Goal: Information Seeking & Learning: Find specific fact

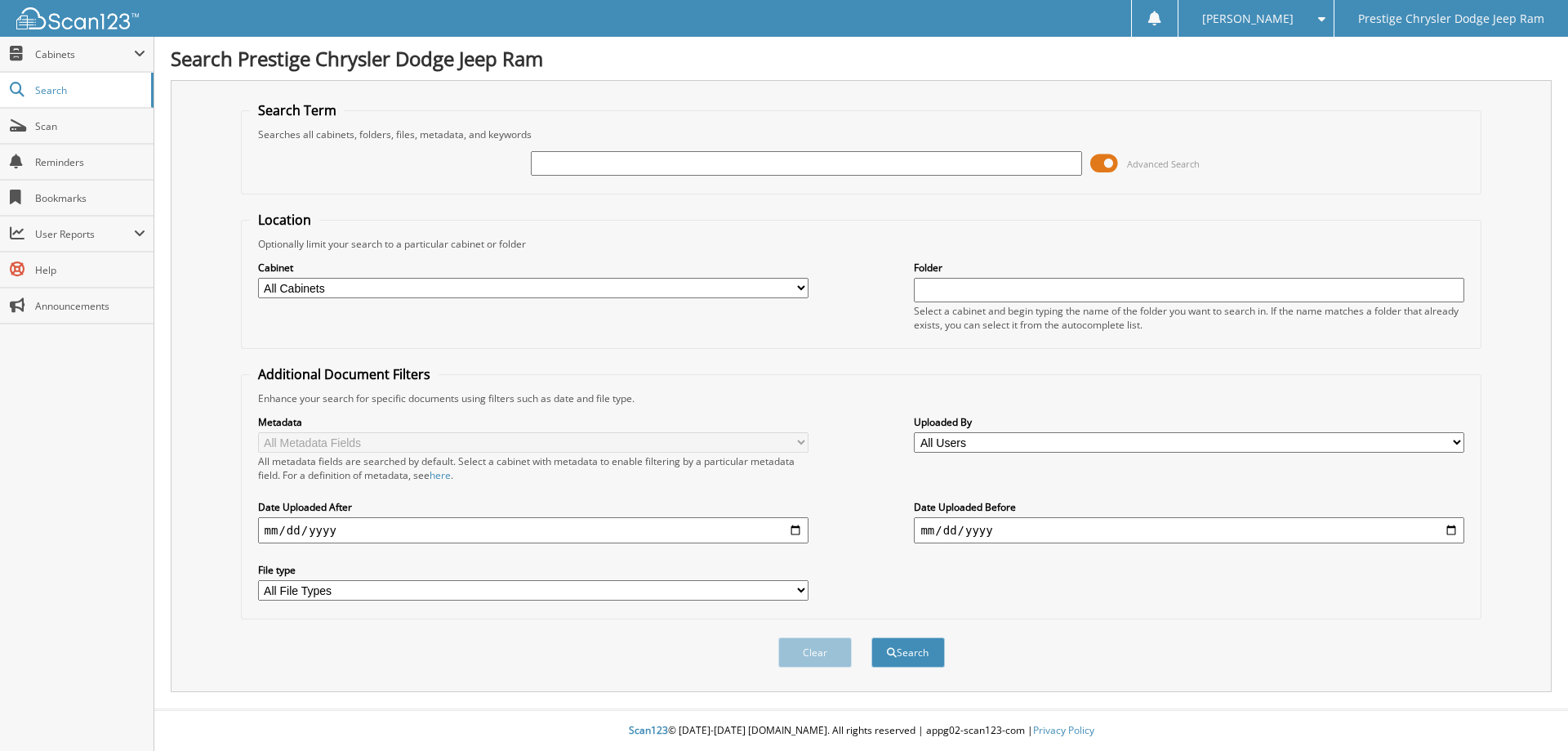
paste input "170065"
type input "170065"
click at [915, 655] on button "Search" at bounding box center [907, 652] width 73 height 30
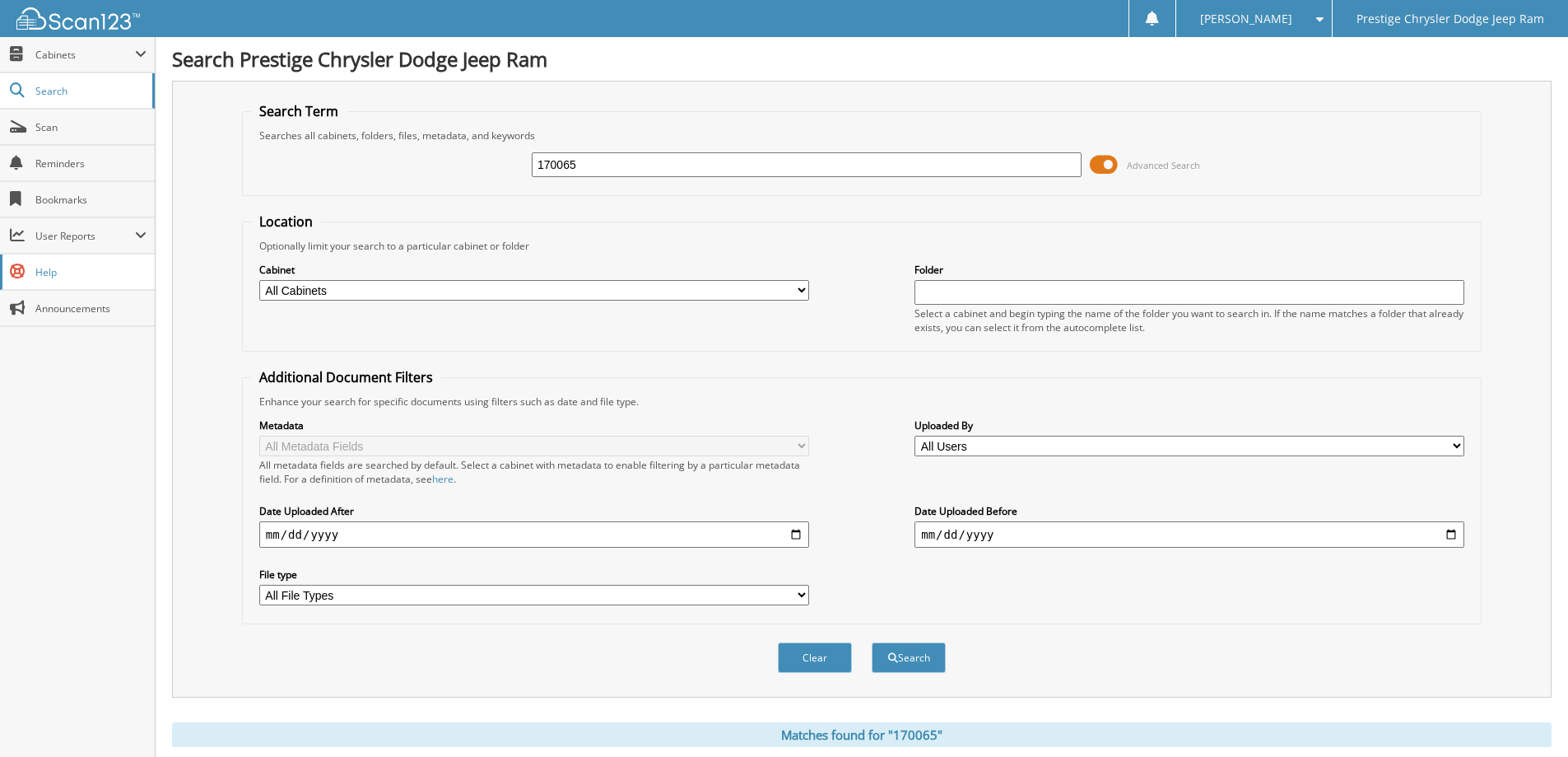
drag, startPoint x: 212, startPoint y: 210, endPoint x: 0, endPoint y: 259, distance: 217.6
paste input "52-C-00170065"
type input "52-C-00170065"
click at [872, 642] on button "Search" at bounding box center [908, 657] width 74 height 30
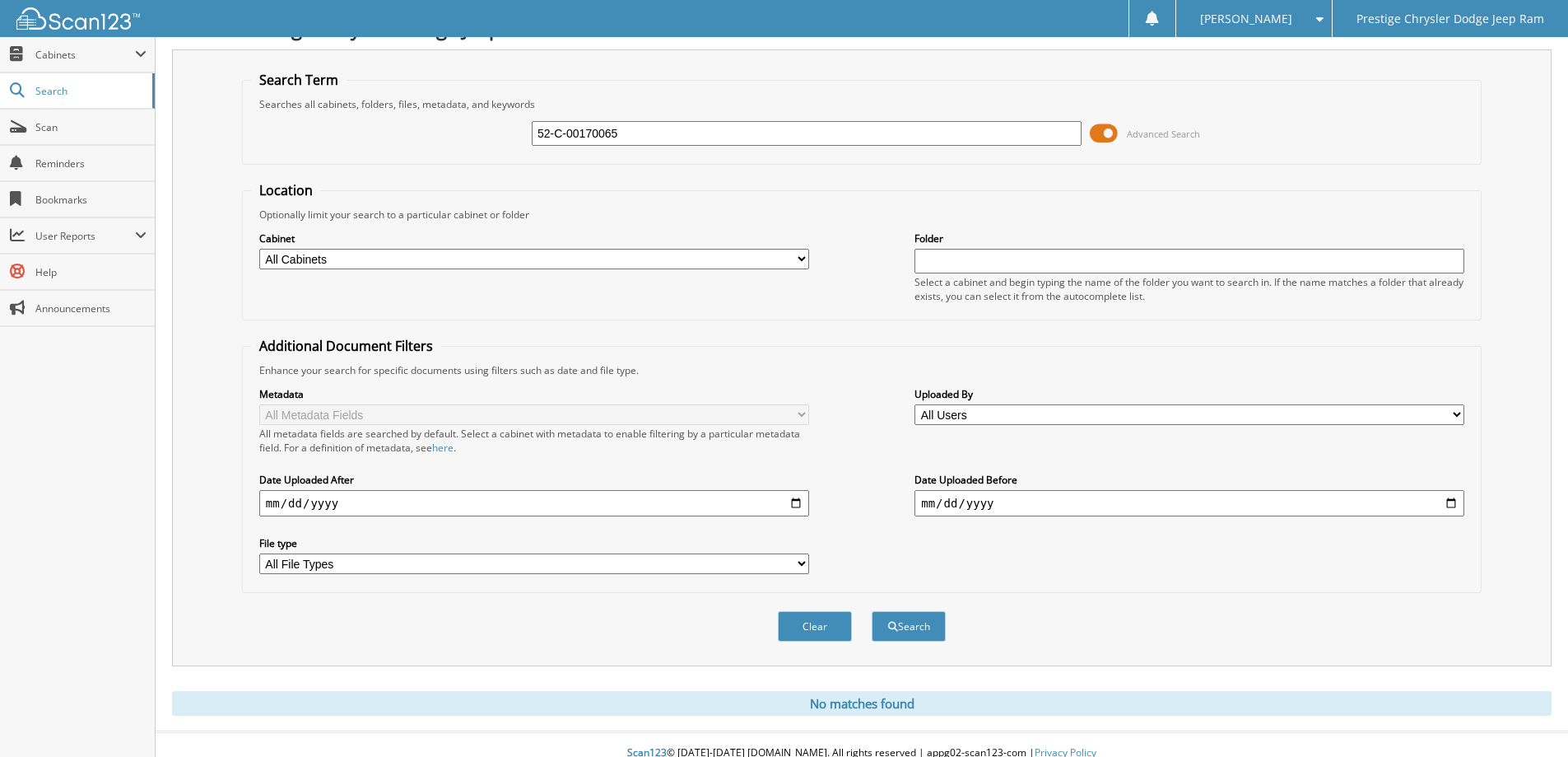
scroll to position [48, 0]
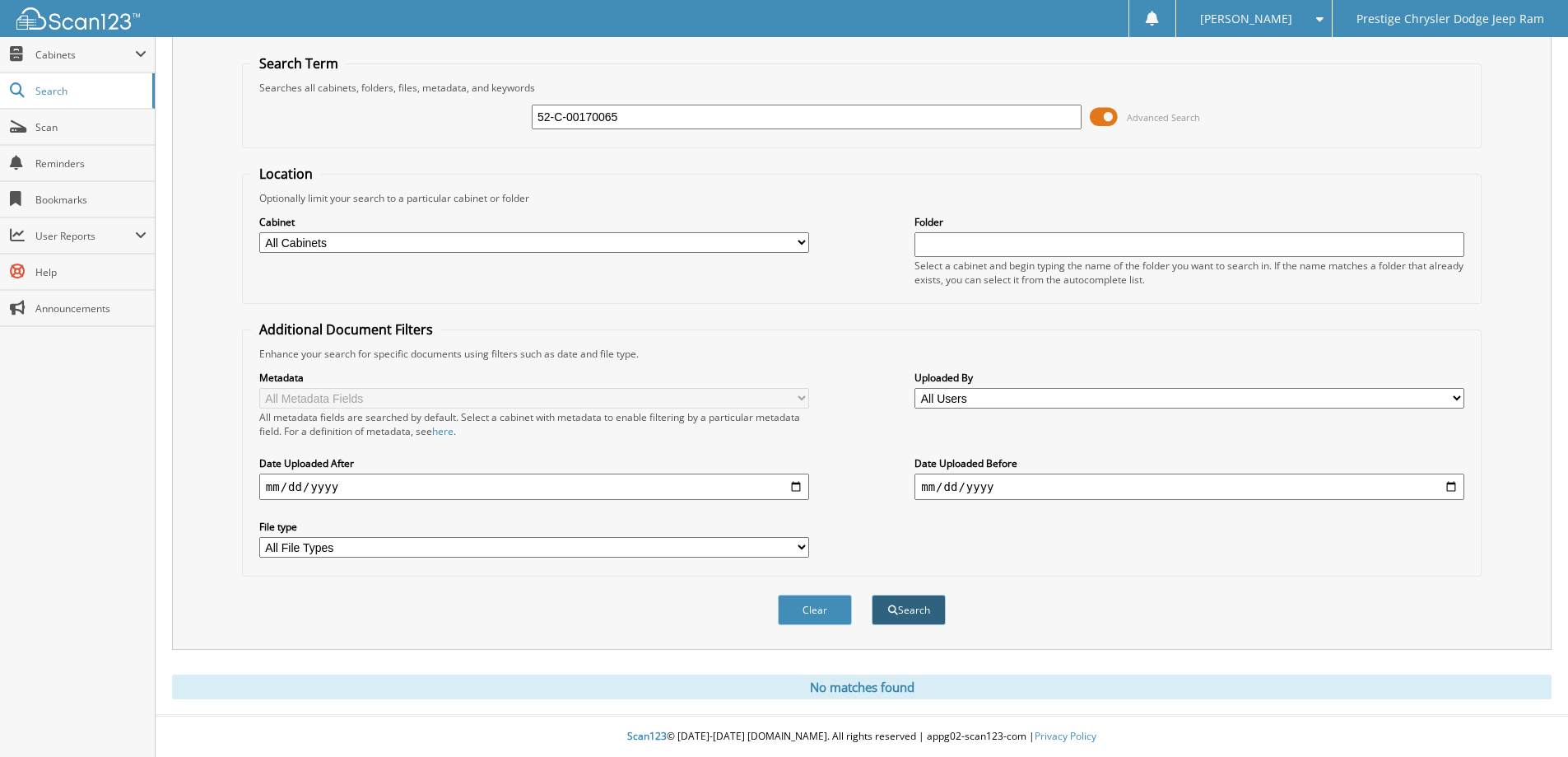
click at [916, 601] on button "Search" at bounding box center [908, 610] width 74 height 30
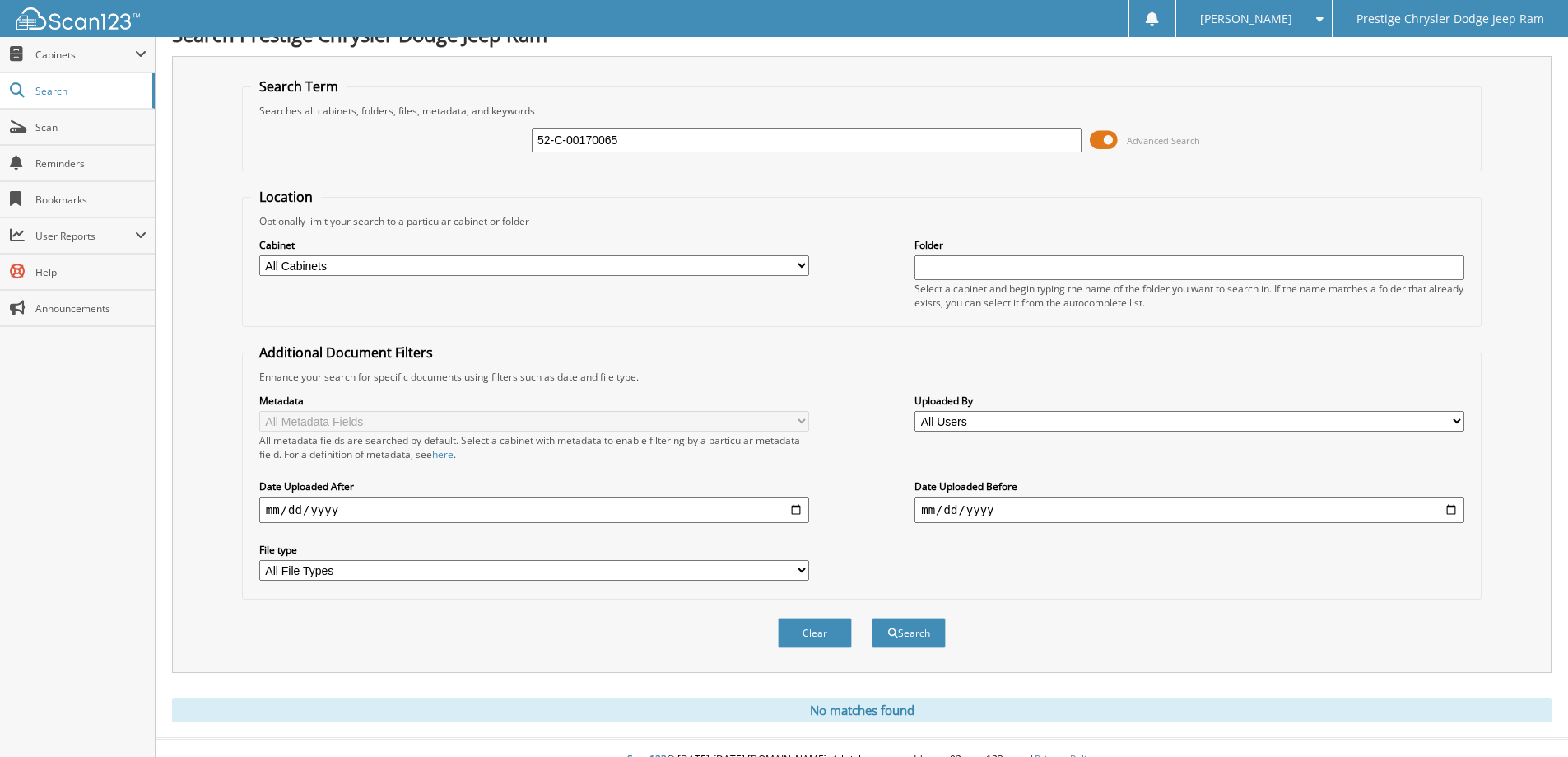
scroll to position [48, 0]
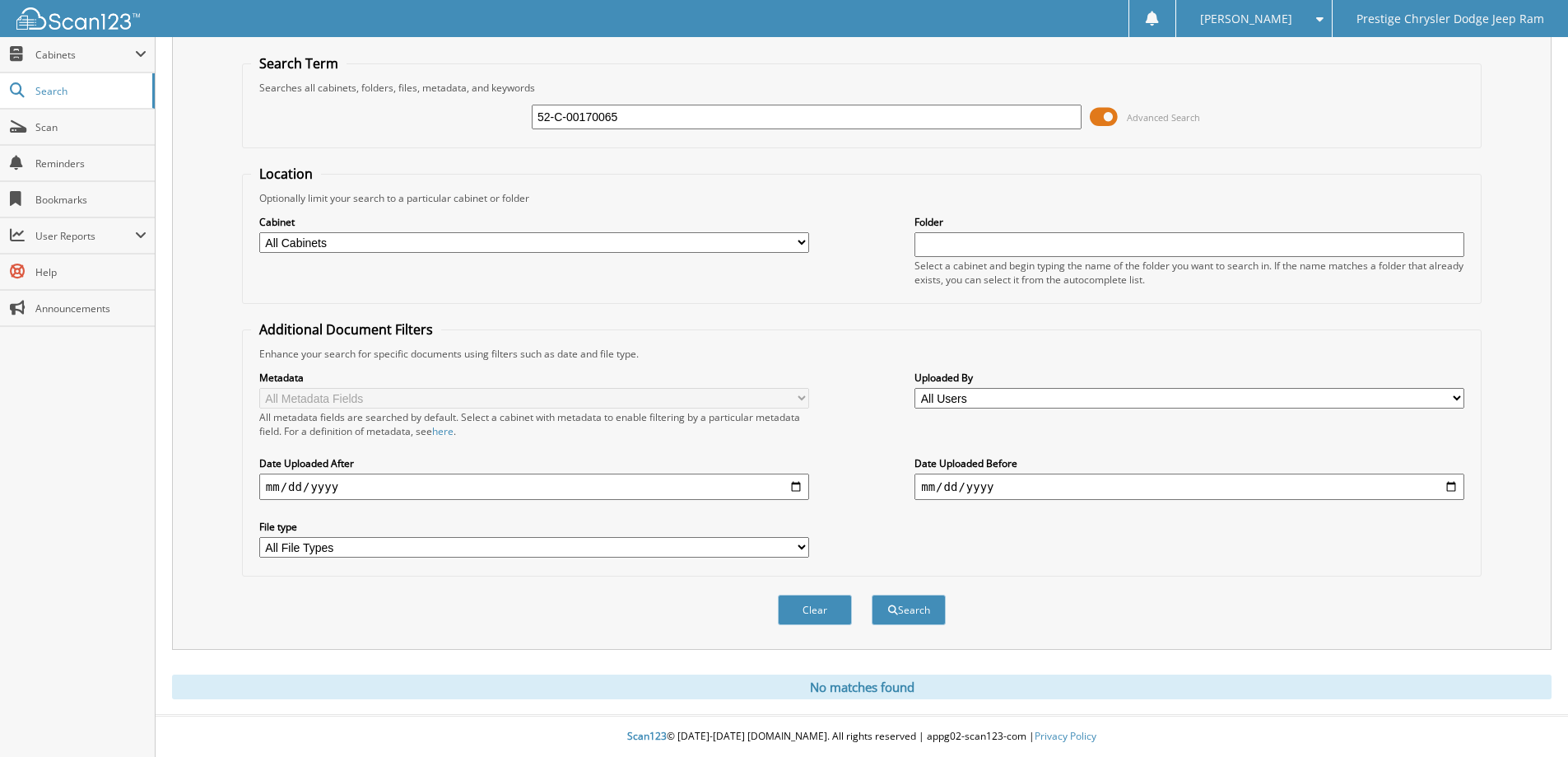
drag, startPoint x: 569, startPoint y: 112, endPoint x: 382, endPoint y: 105, distance: 187.1
click at [382, 105] on div "52-C-00170065 Advanced Search" at bounding box center [862, 117] width 1221 height 45
click at [872, 595] on button "Search" at bounding box center [908, 610] width 74 height 30
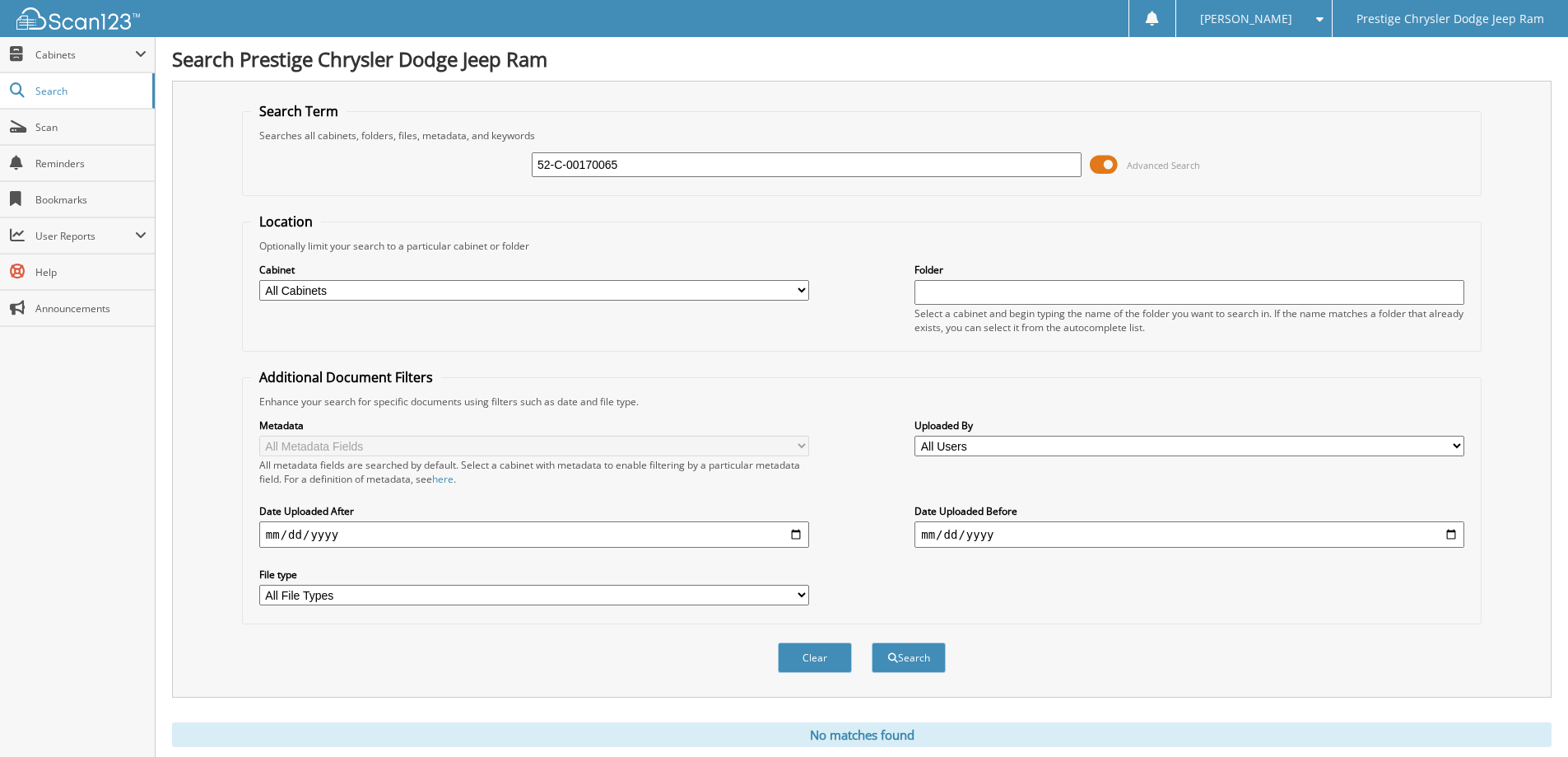
drag, startPoint x: 568, startPoint y: 163, endPoint x: 289, endPoint y: 156, distance: 279.1
click at [289, 156] on div "52-C-00170065 Advanced Search" at bounding box center [862, 165] width 1221 height 45
type input "00170065"
click at [908, 657] on button "Search" at bounding box center [908, 657] width 74 height 30
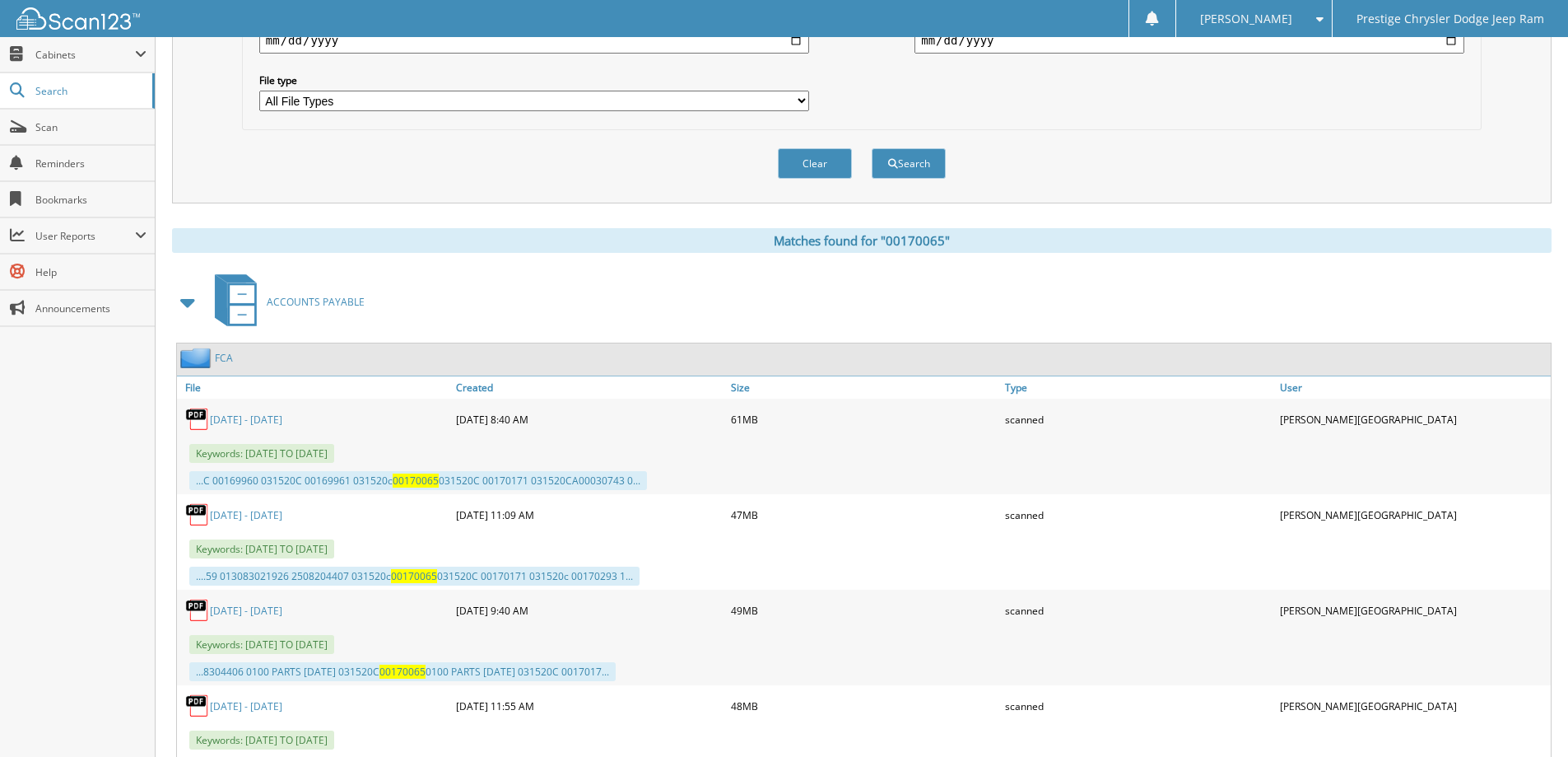
click at [233, 610] on link "8/14/15 - 8/20/25" at bounding box center [245, 611] width 72 height 14
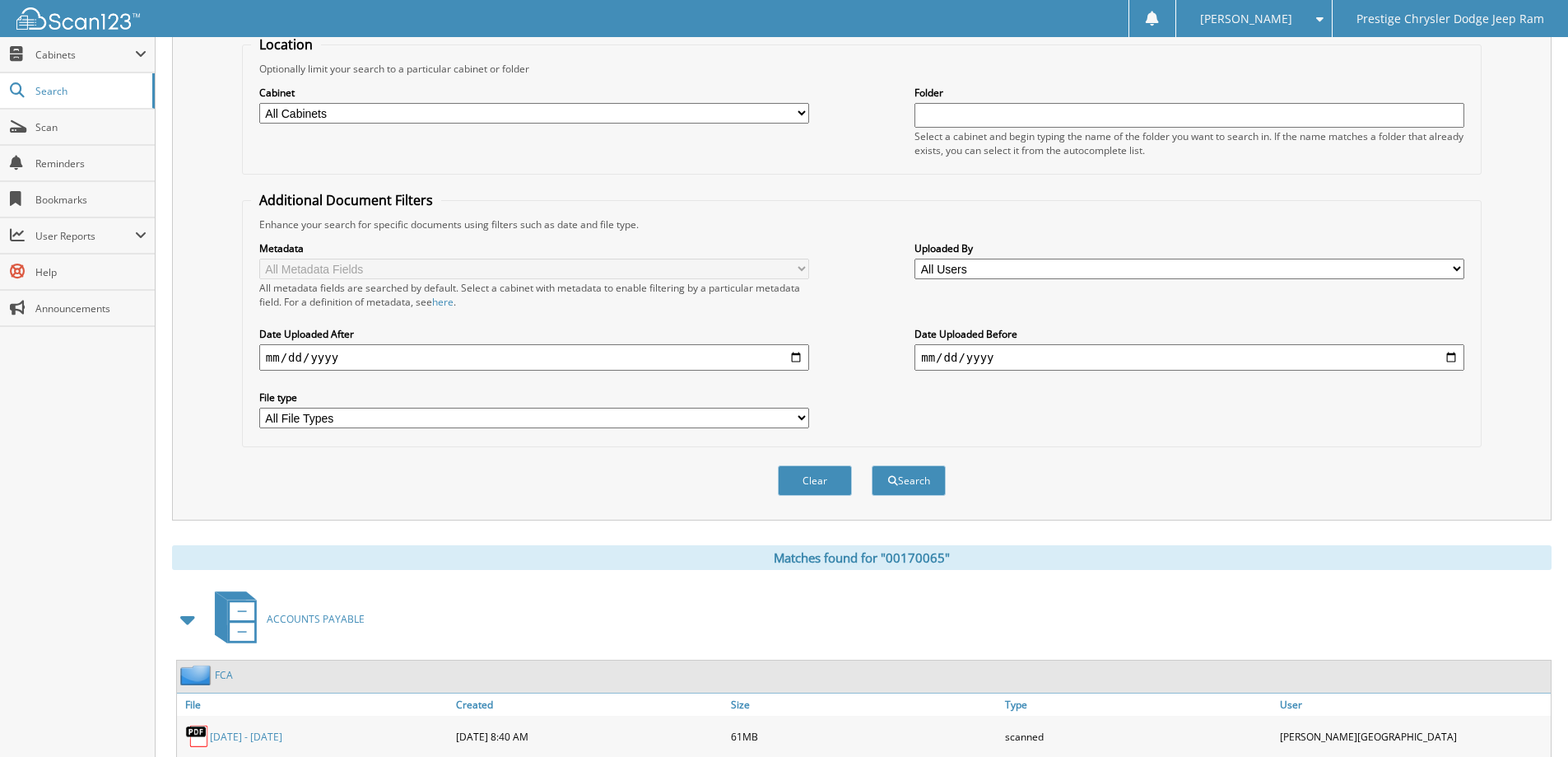
scroll to position [75, 0]
